Goal: Information Seeking & Learning: Learn about a topic

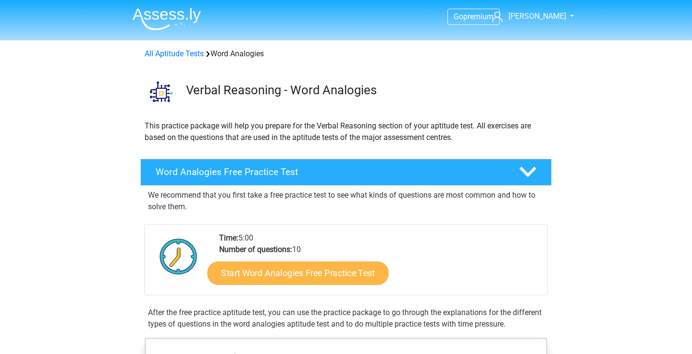
click at [274, 275] on link "Start Word Analogies Free Practice Test" at bounding box center [297, 272] width 181 height 23
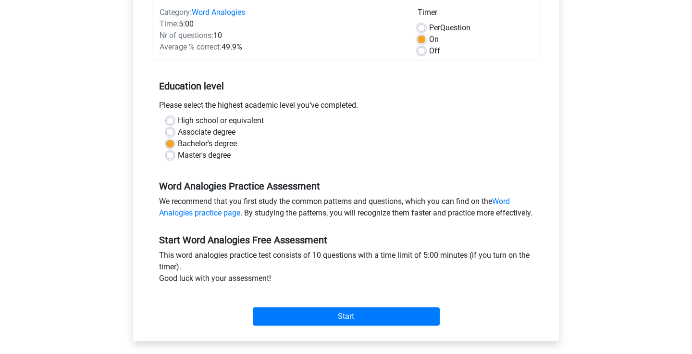
scroll to position [293, 0]
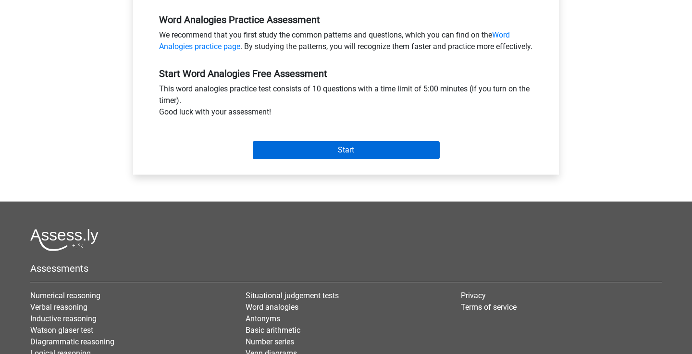
click at [332, 153] on input "Start" at bounding box center [346, 150] width 187 height 18
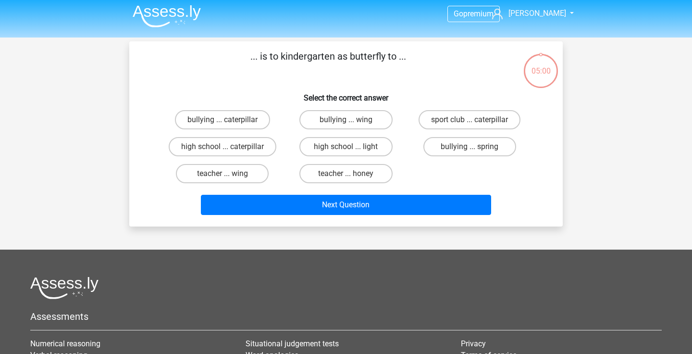
scroll to position [5, 0]
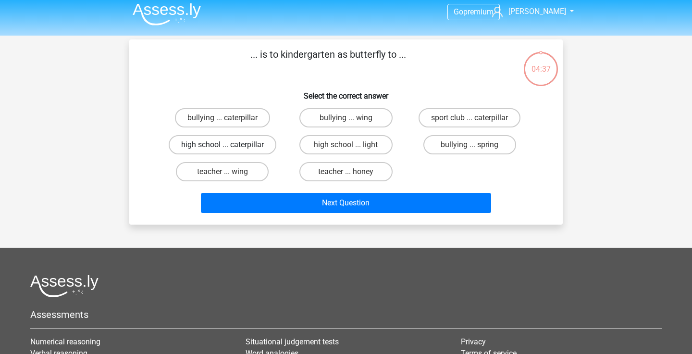
click at [262, 147] on label "high school ... caterpillar" at bounding box center [223, 144] width 108 height 19
click at [229, 147] on input "high school ... caterpillar" at bounding box center [225, 148] width 6 height 6
radio input "true"
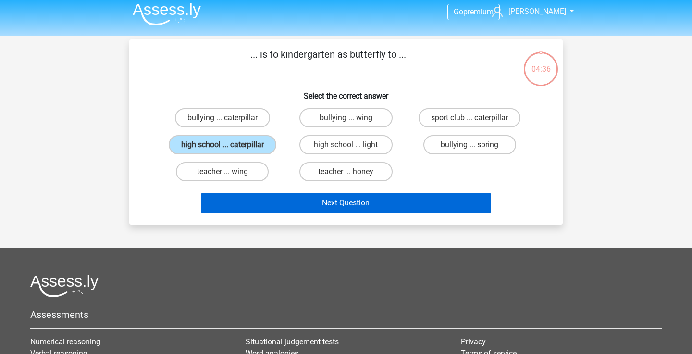
click at [259, 211] on button "Next Question" at bounding box center [346, 203] width 291 height 20
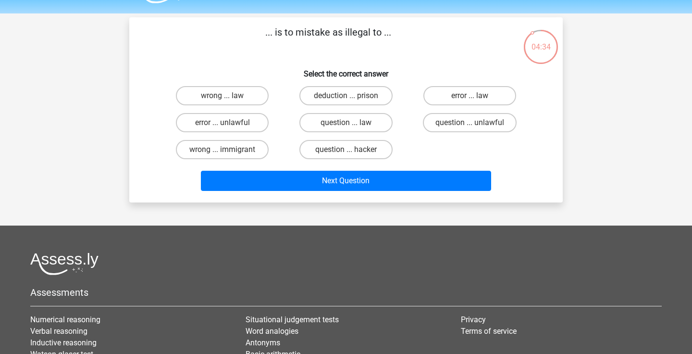
scroll to position [19, 0]
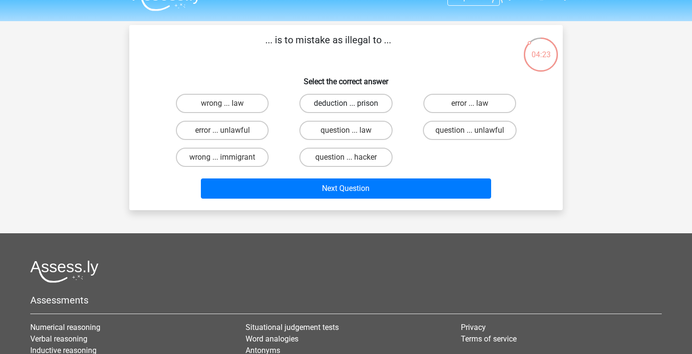
click at [378, 107] on label "deduction ... prison" at bounding box center [345, 103] width 93 height 19
click at [352, 107] on input "deduction ... prison" at bounding box center [349, 106] width 6 height 6
radio input "true"
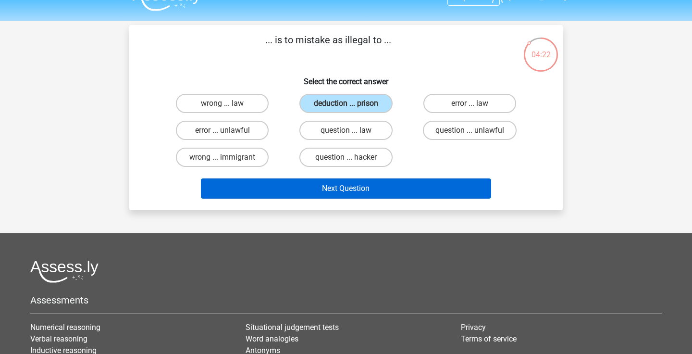
click at [363, 187] on button "Next Question" at bounding box center [346, 188] width 291 height 20
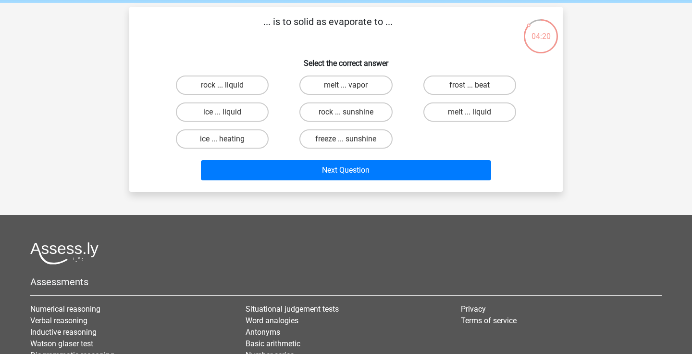
scroll to position [37, 0]
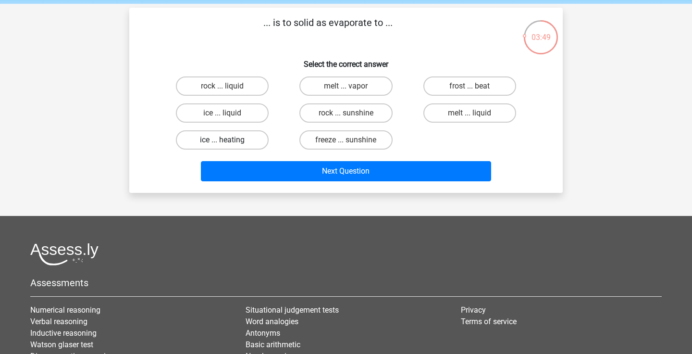
click at [249, 143] on label "ice ... heating" at bounding box center [222, 139] width 93 height 19
click at [229, 143] on input "ice ... heating" at bounding box center [225, 143] width 6 height 6
radio input "true"
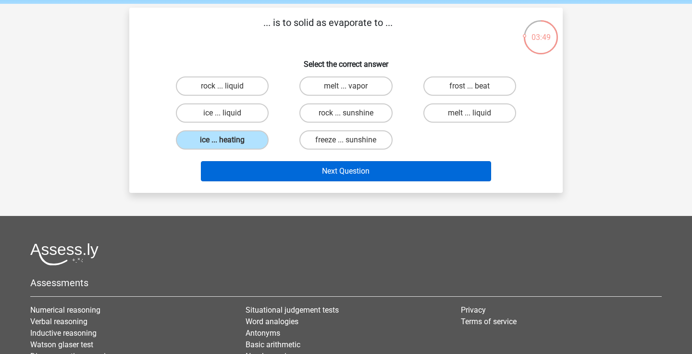
click at [247, 169] on button "Next Question" at bounding box center [346, 171] width 291 height 20
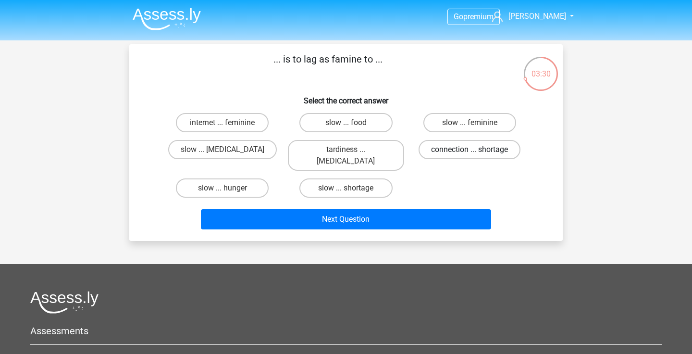
scroll to position [0, 0]
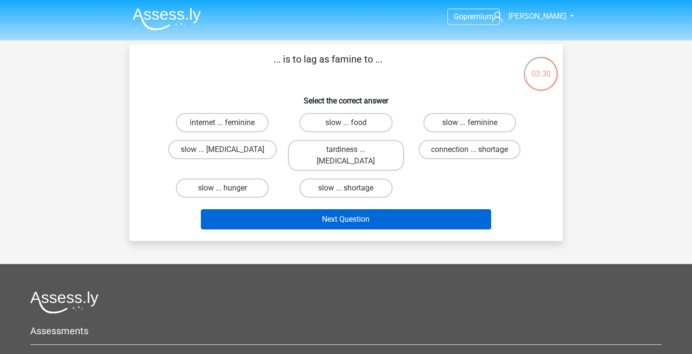
click at [383, 209] on button "Next Question" at bounding box center [346, 219] width 291 height 20
click at [382, 209] on button "Next Question" at bounding box center [346, 219] width 291 height 20
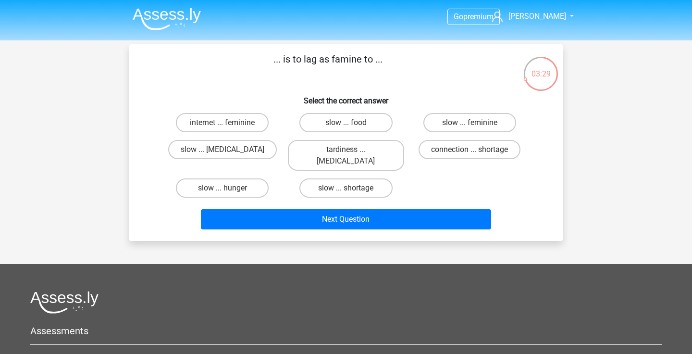
click at [370, 110] on div "slow ... food" at bounding box center [345, 122] width 123 height 27
click at [366, 130] on label "slow ... food" at bounding box center [345, 122] width 93 height 19
click at [352, 129] on input "slow ... food" at bounding box center [349, 125] width 6 height 6
radio input "true"
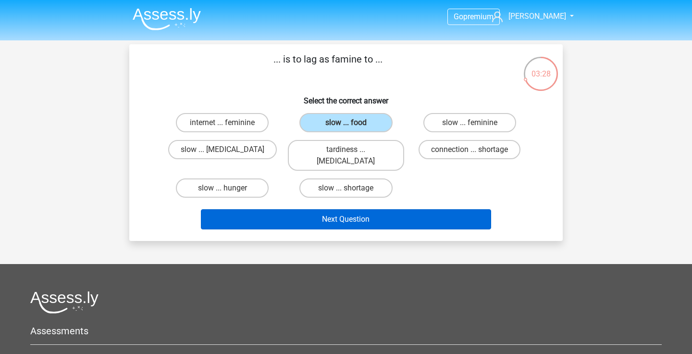
click at [341, 209] on button "Next Question" at bounding box center [346, 219] width 291 height 20
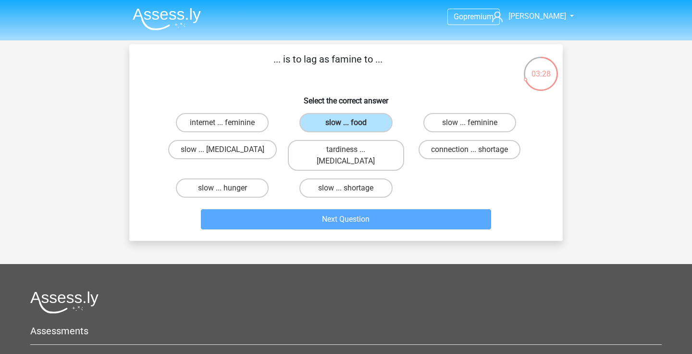
scroll to position [44, 0]
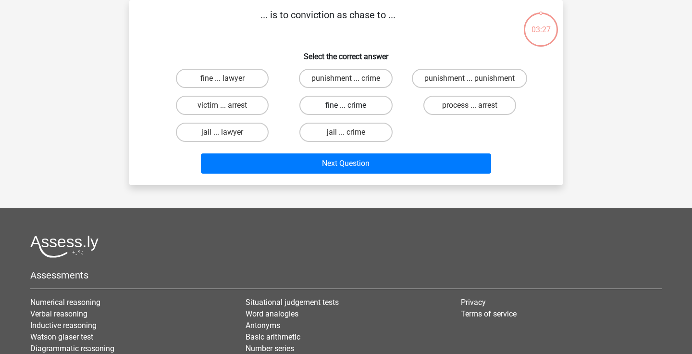
click at [359, 103] on label "fine ... crime" at bounding box center [345, 105] width 93 height 19
click at [352, 105] on input "fine ... crime" at bounding box center [349, 108] width 6 height 6
radio input "true"
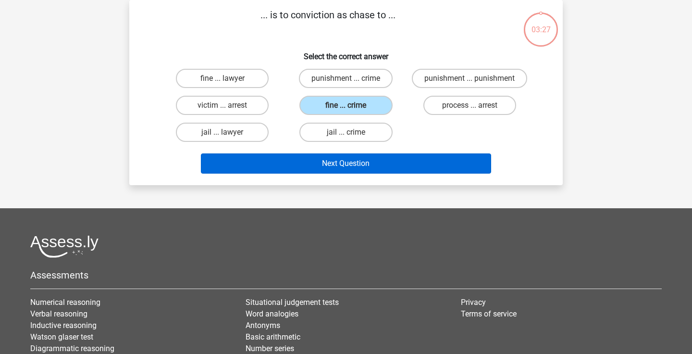
click at [343, 164] on button "Next Question" at bounding box center [346, 163] width 291 height 20
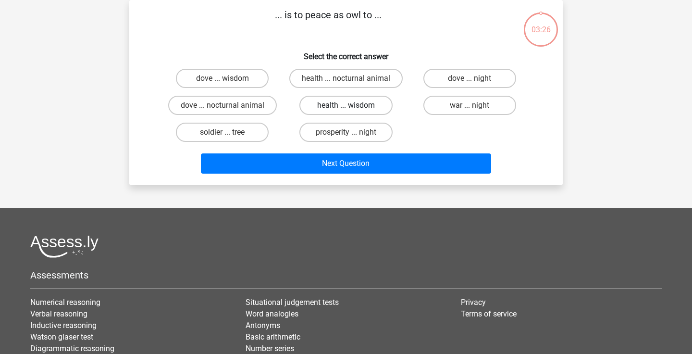
click at [358, 102] on label "health ... wisdom" at bounding box center [345, 105] width 93 height 19
click at [352, 105] on input "health ... wisdom" at bounding box center [349, 108] width 6 height 6
radio input "true"
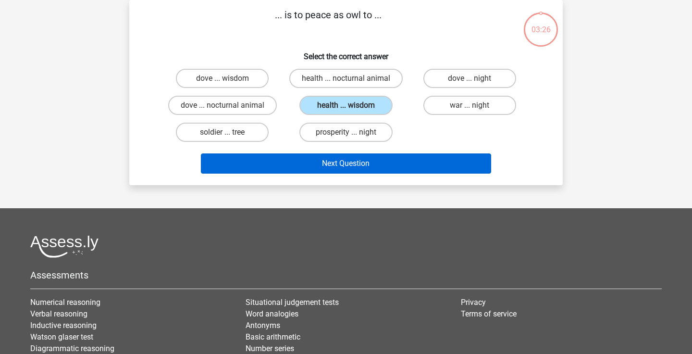
click at [344, 156] on button "Next Question" at bounding box center [346, 163] width 291 height 20
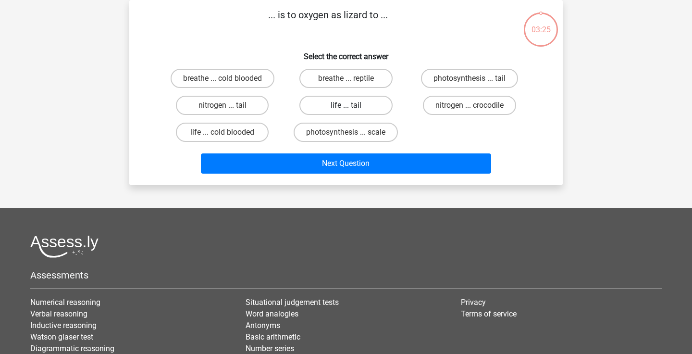
click at [361, 97] on label "life ... tail" at bounding box center [345, 105] width 93 height 19
click at [352, 105] on input "life ... tail" at bounding box center [349, 108] width 6 height 6
radio input "true"
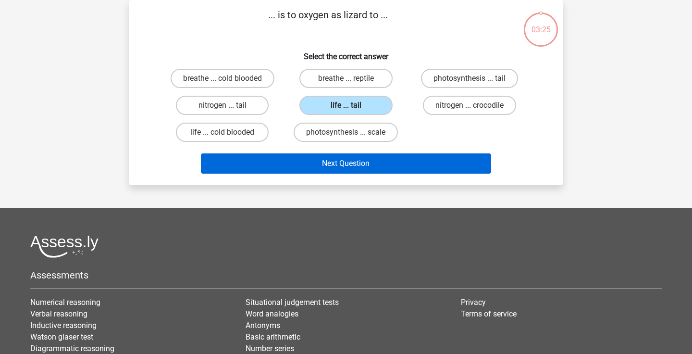
click at [348, 166] on button "Next Question" at bounding box center [346, 163] width 291 height 20
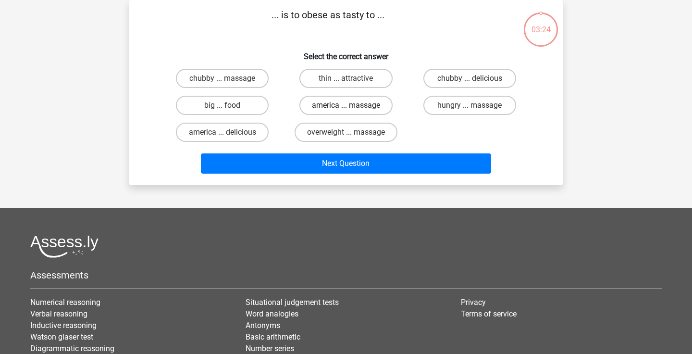
click at [366, 103] on label "america ... massage" at bounding box center [345, 105] width 93 height 19
click at [352, 105] on input "america ... massage" at bounding box center [349, 108] width 6 height 6
radio input "true"
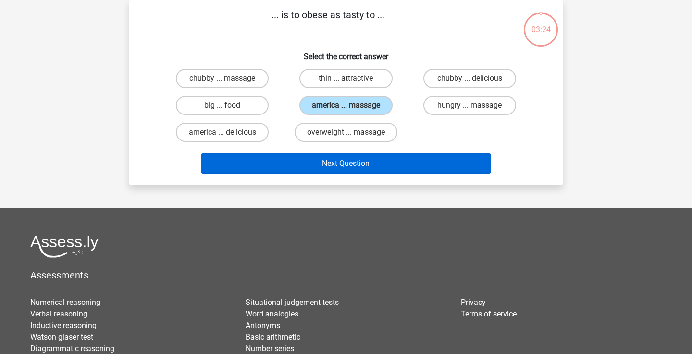
click at [354, 156] on button "Next Question" at bounding box center [346, 163] width 291 height 20
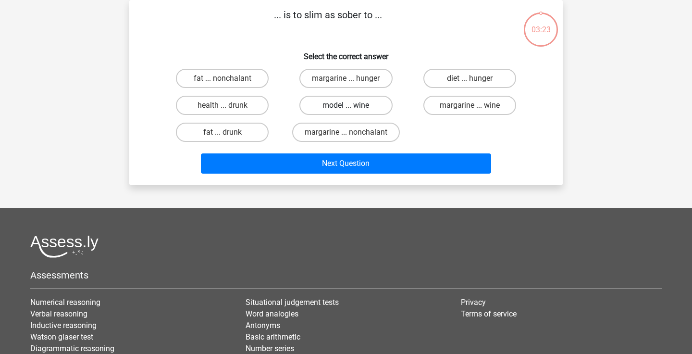
click at [369, 110] on label "model ... wine" at bounding box center [345, 105] width 93 height 19
click at [352, 110] on input "model ... wine" at bounding box center [349, 108] width 6 height 6
radio input "true"
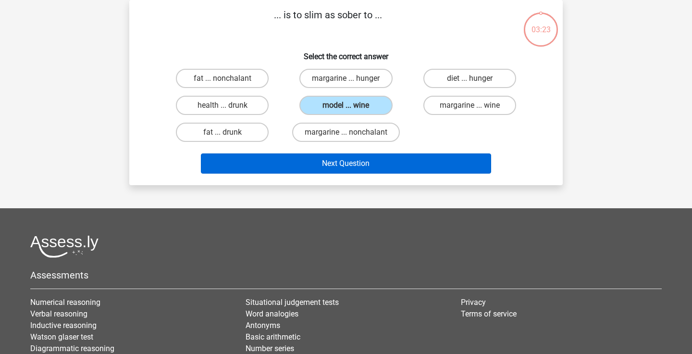
click at [356, 159] on button "Next Question" at bounding box center [346, 163] width 291 height 20
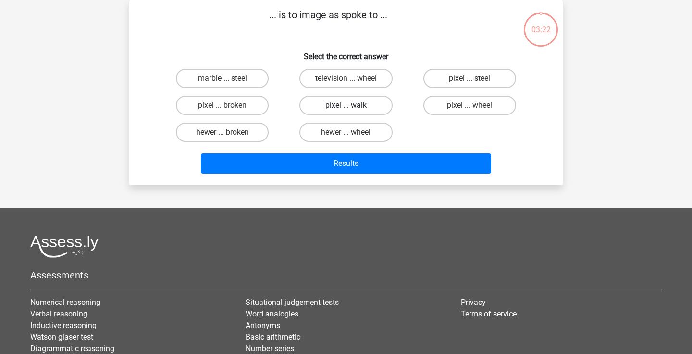
click at [367, 104] on label "pixel ... walk" at bounding box center [345, 105] width 93 height 19
click at [352, 105] on input "pixel ... walk" at bounding box center [349, 108] width 6 height 6
radio input "true"
click at [350, 175] on div "Results" at bounding box center [345, 165] width 371 height 24
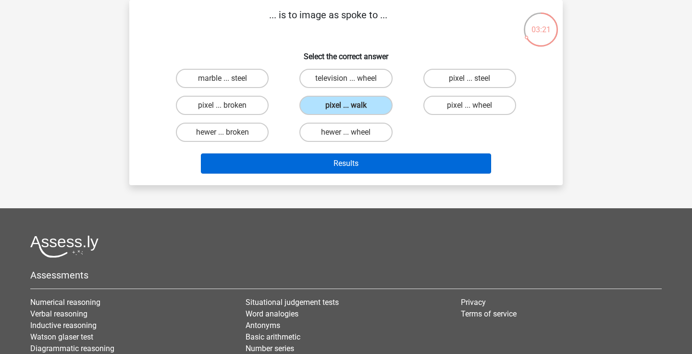
click at [343, 159] on button "Results" at bounding box center [346, 163] width 291 height 20
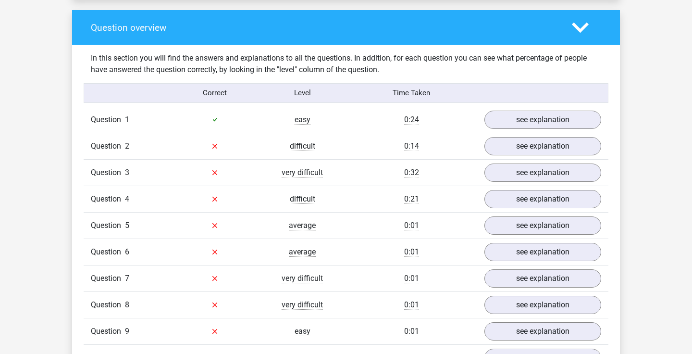
scroll to position [702, 0]
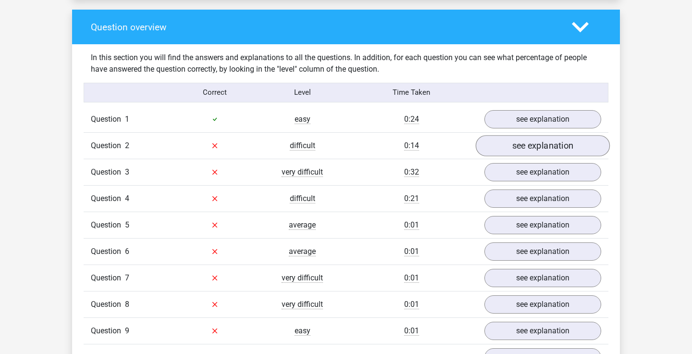
click at [522, 144] on link "see explanation" at bounding box center [543, 145] width 134 height 21
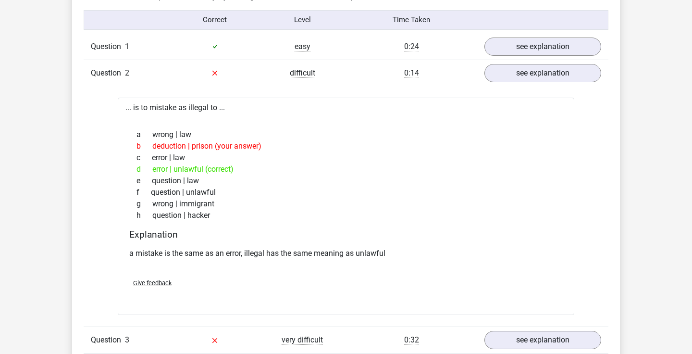
scroll to position [776, 0]
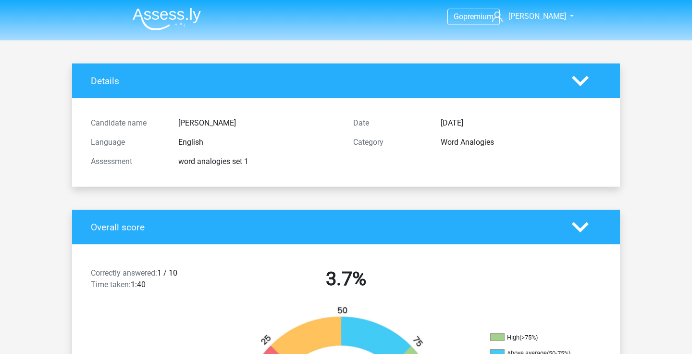
scroll to position [776, 0]
